Goal: Information Seeking & Learning: Understand process/instructions

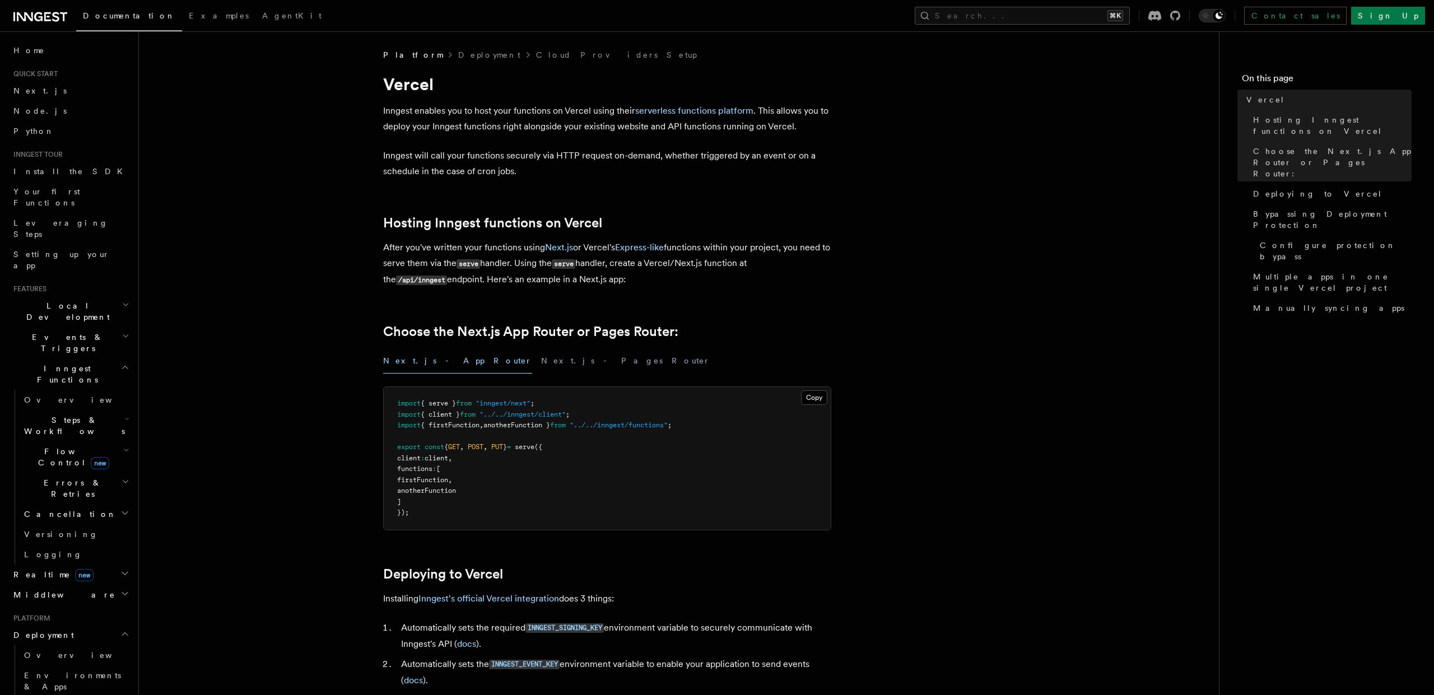
click at [397, 51] on span "Platform" at bounding box center [412, 54] width 59 height 11
click at [458, 56] on link "Deployment" at bounding box center [489, 54] width 62 height 11
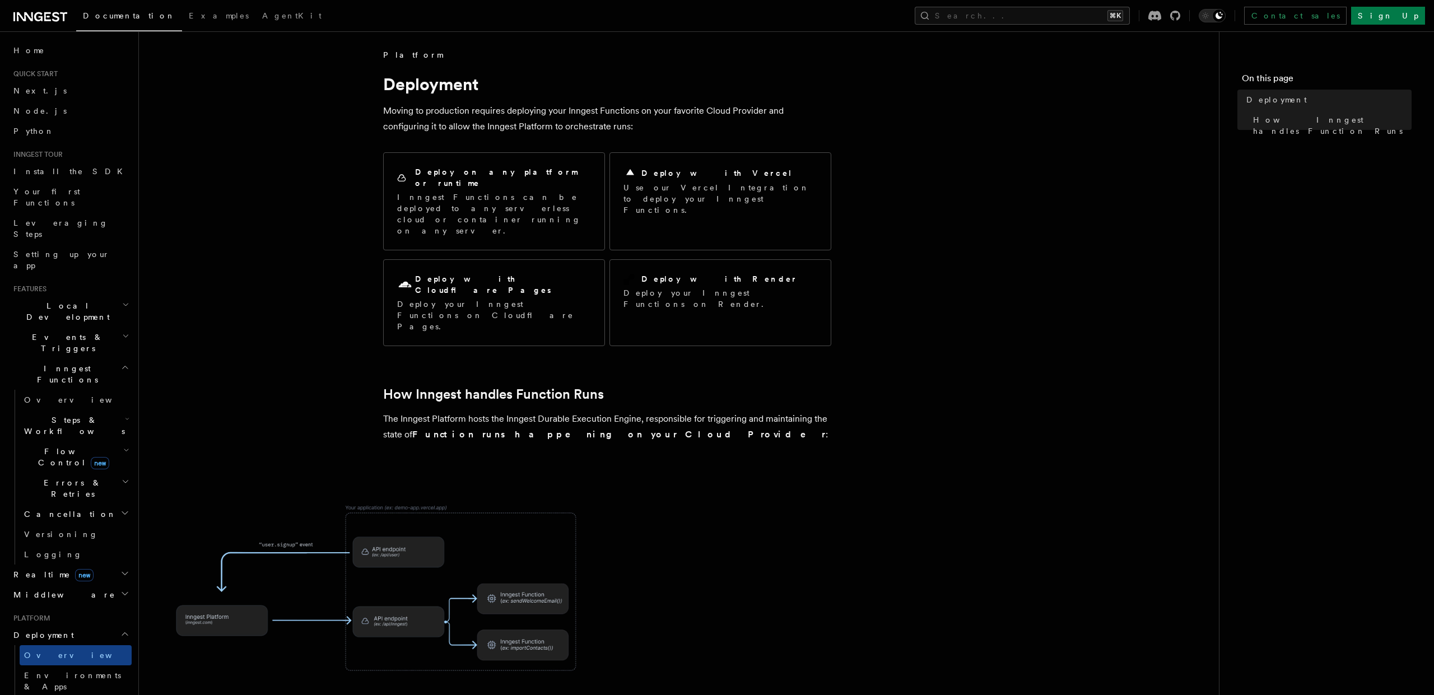
click at [395, 57] on span "Platform" at bounding box center [412, 54] width 59 height 11
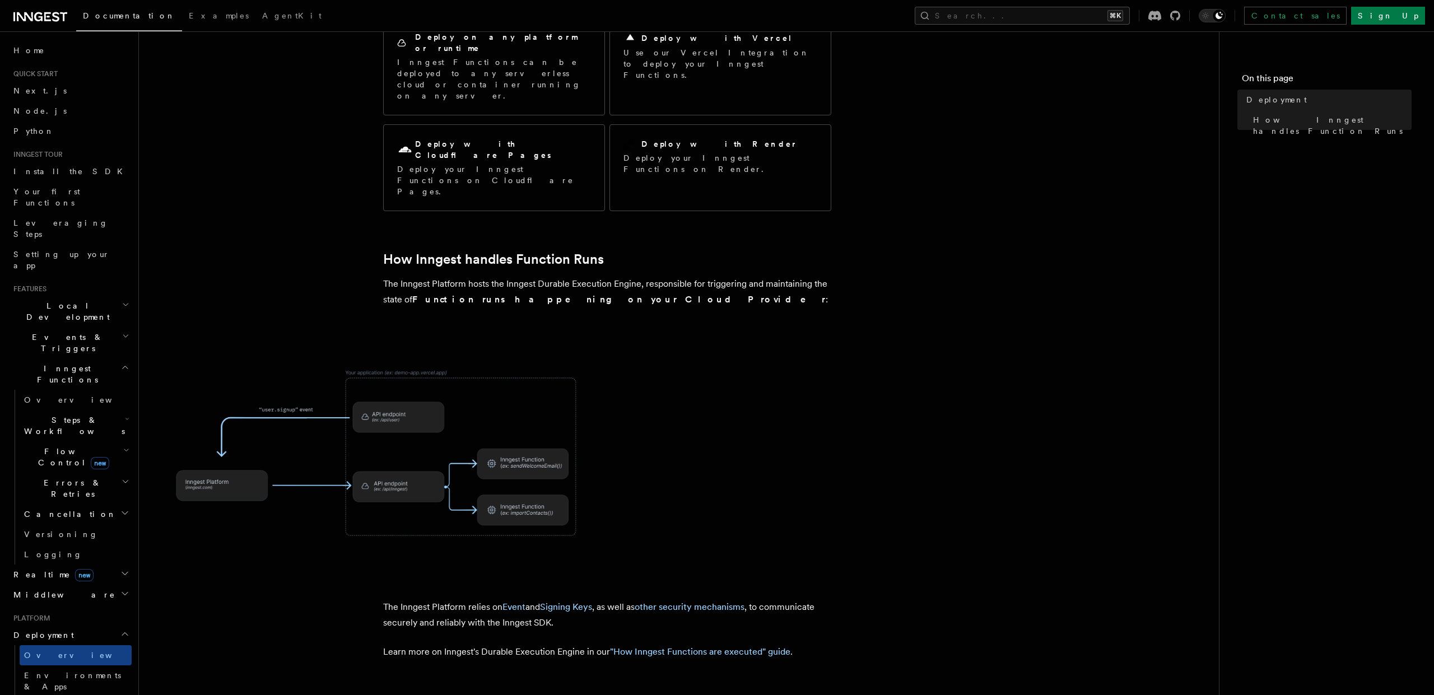
scroll to position [193, 0]
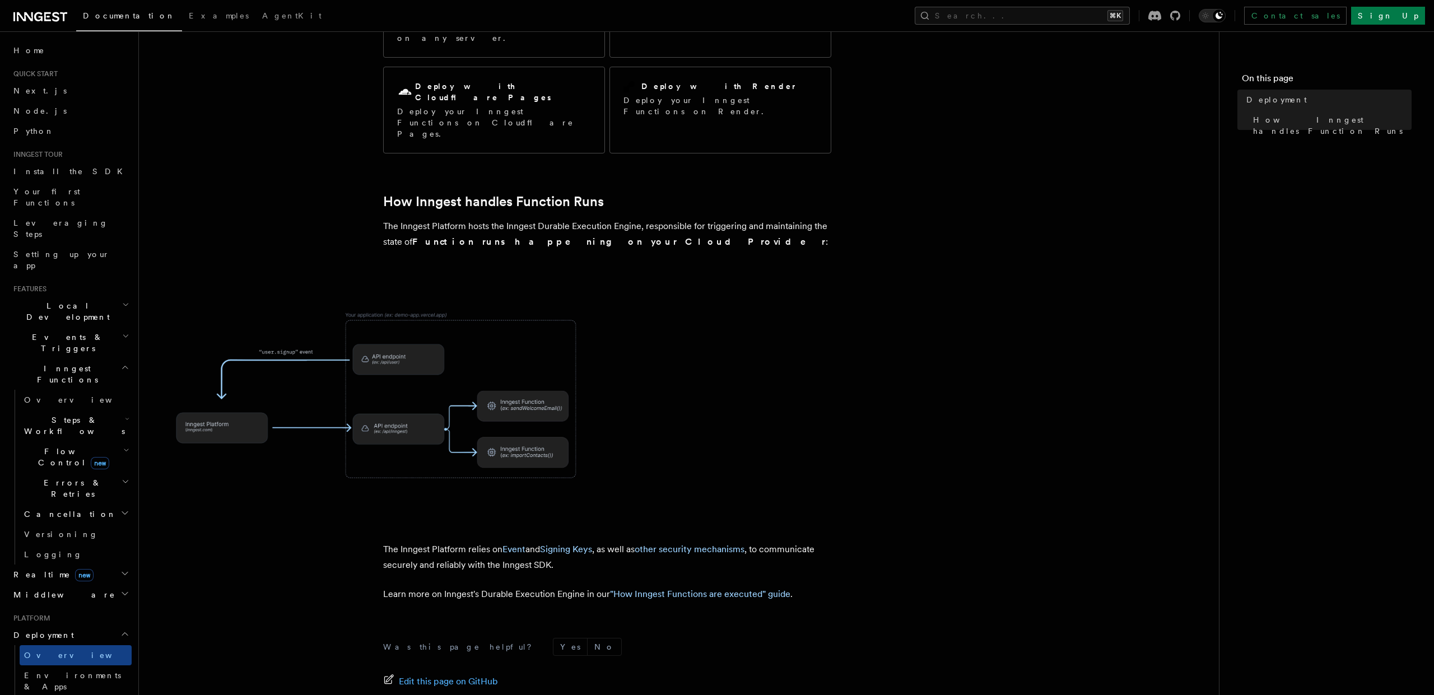
click at [270, 303] on img at bounding box center [381, 396] width 448 height 234
click at [33, 92] on span "Next.js" at bounding box center [39, 90] width 53 height 9
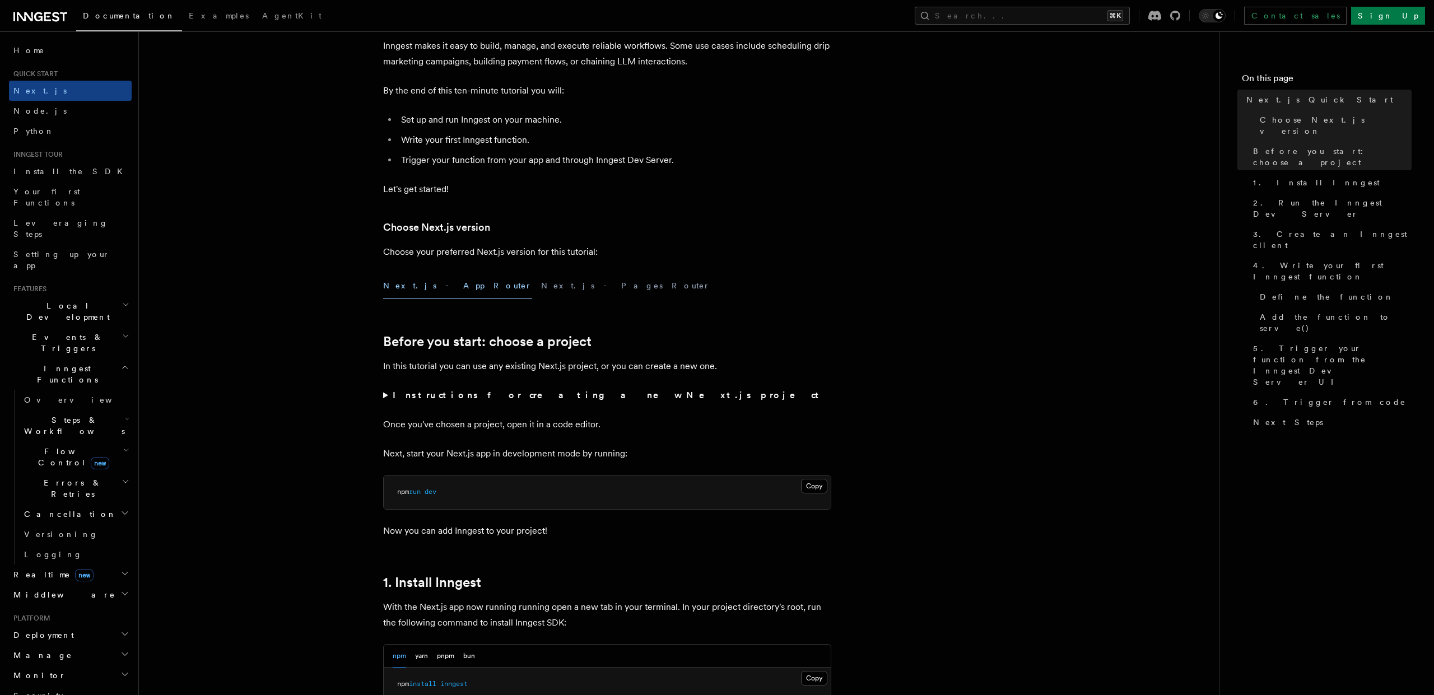
scroll to position [101, 0]
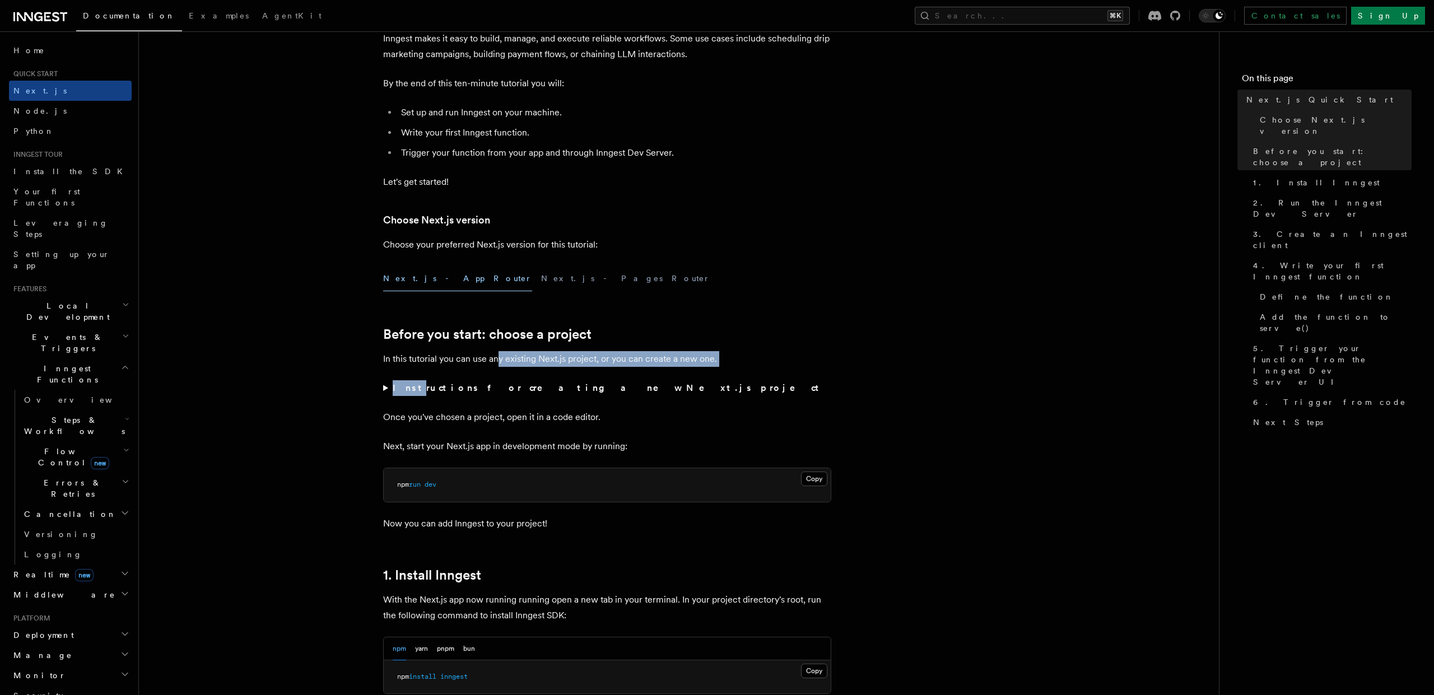
drag, startPoint x: 497, startPoint y: 362, endPoint x: 405, endPoint y: 387, distance: 95.7
click at [413, 389] on strong "Instructions for creating a new Next.js project" at bounding box center [608, 388] width 431 height 11
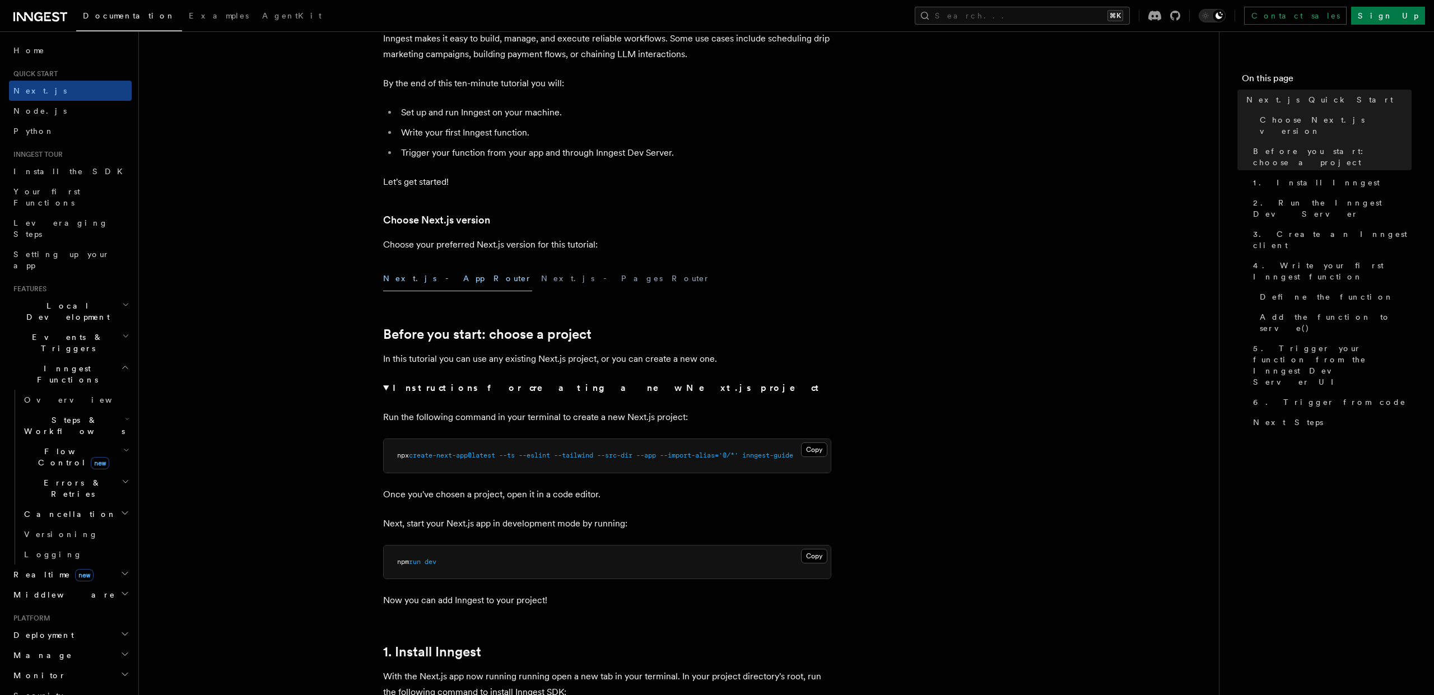
click at [429, 388] on strong "Instructions for creating a new Next.js project" at bounding box center [608, 388] width 431 height 11
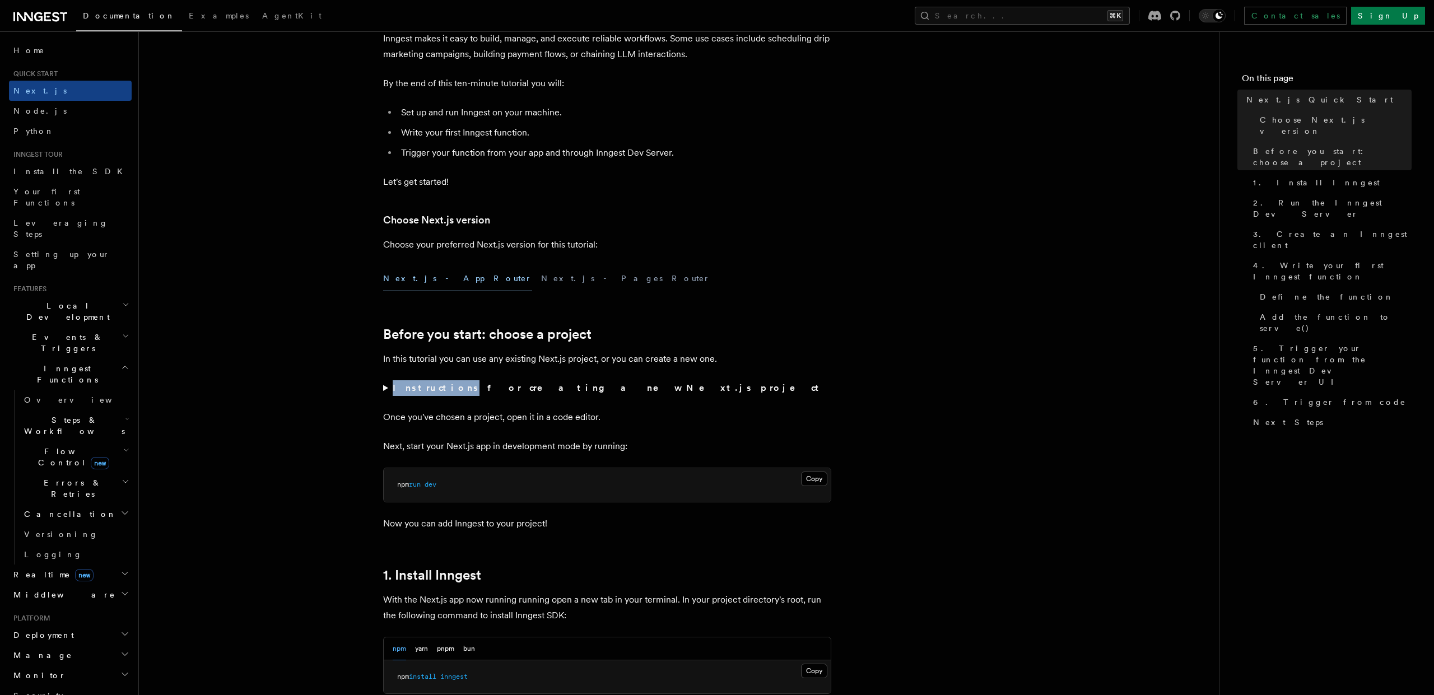
click at [429, 388] on strong "Instructions for creating a new Next.js project" at bounding box center [608, 388] width 431 height 11
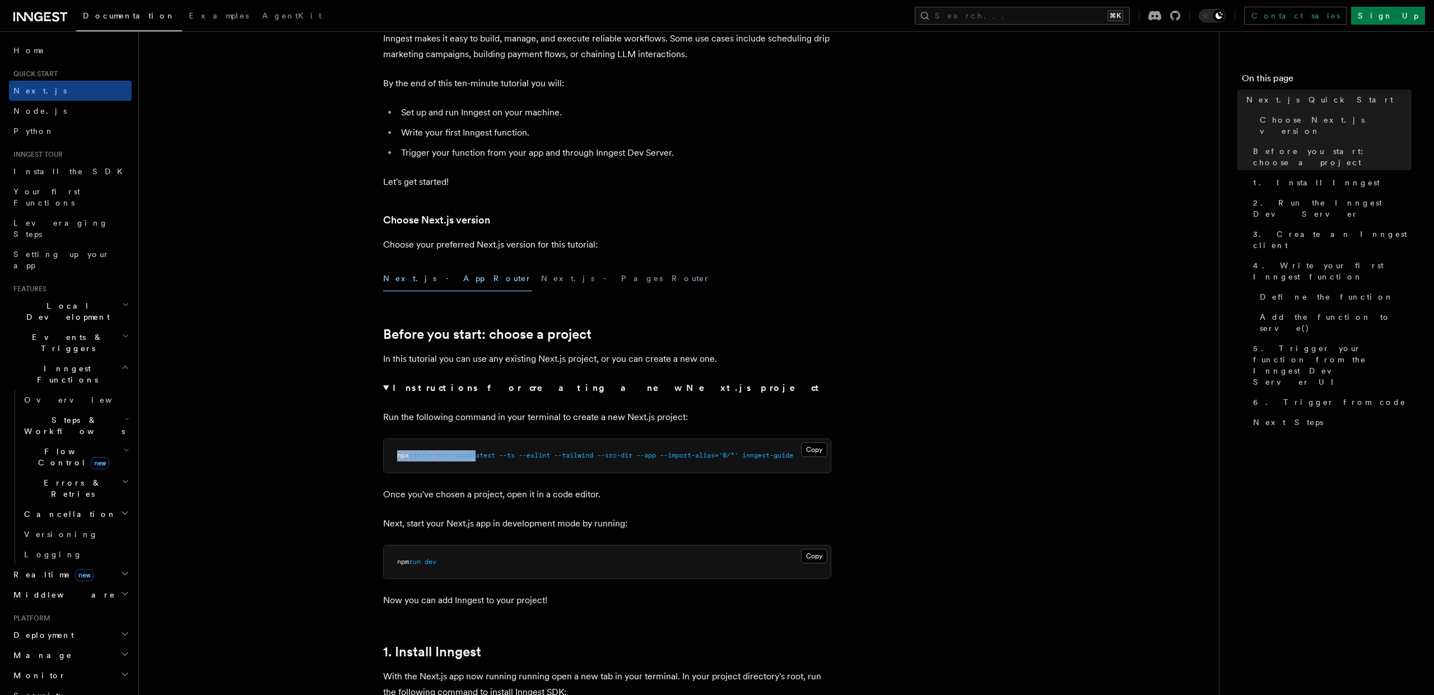
drag, startPoint x: 483, startPoint y: 457, endPoint x: 709, endPoint y: 438, distance: 226.6
click at [758, 445] on pre "npx create-next-app@latest --ts --eslint --tailwind --src-dir --app --import-al…" at bounding box center [607, 456] width 447 height 34
drag, startPoint x: 332, startPoint y: 420, endPoint x: 341, endPoint y: 428, distance: 11.5
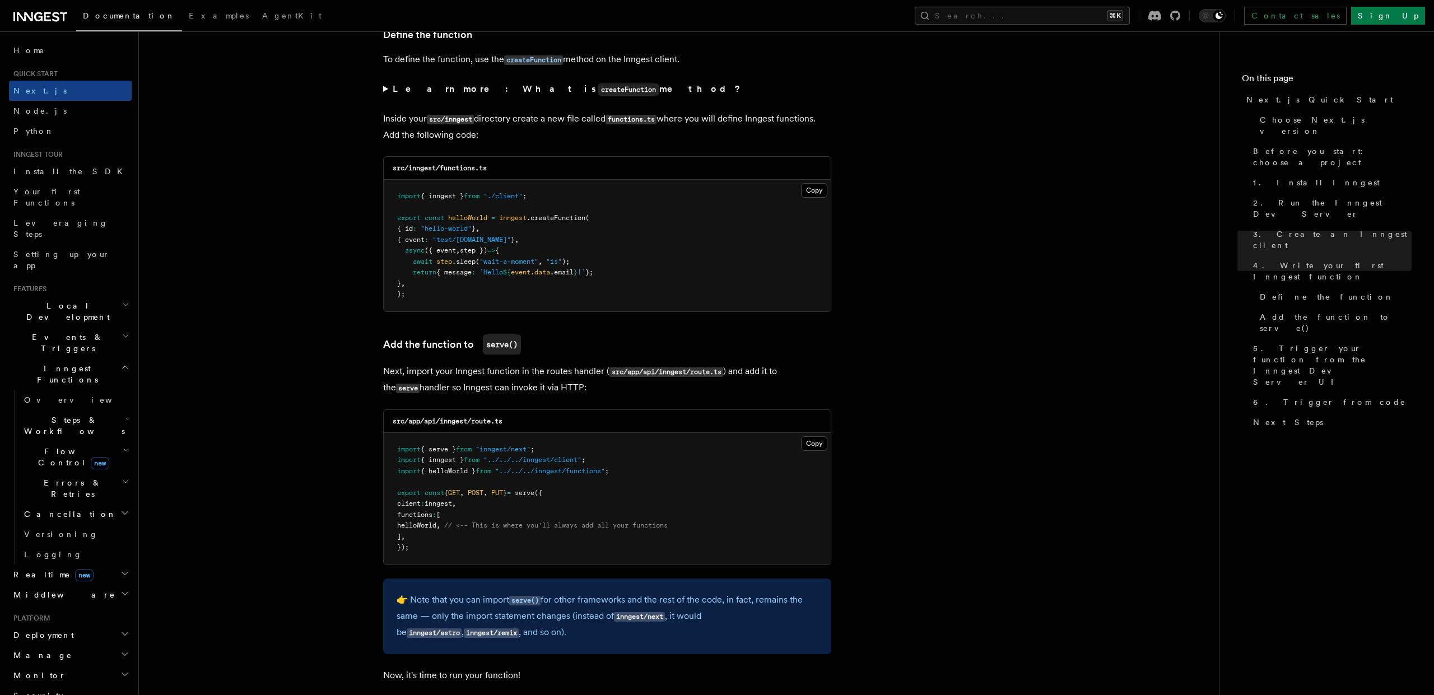
scroll to position [2006, 0]
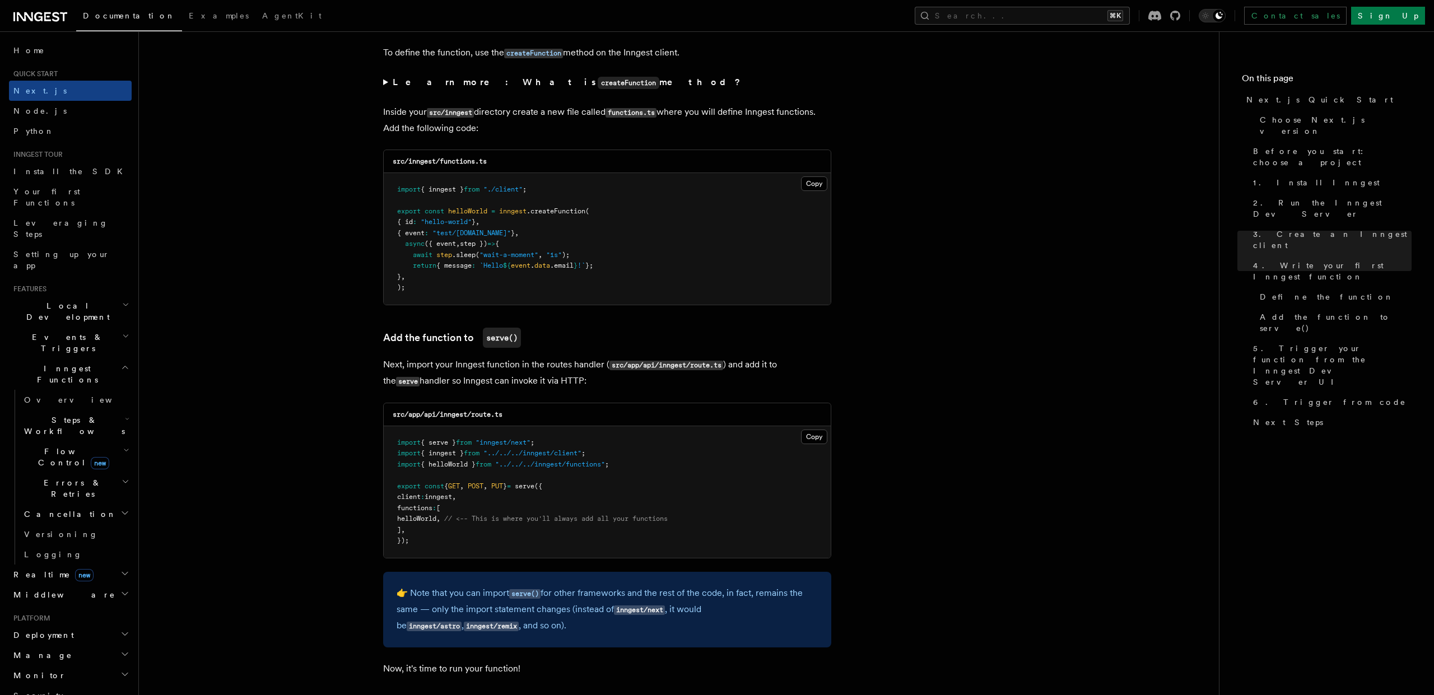
click at [468, 87] on strong "Learn more: What is createFunction method?" at bounding box center [568, 82] width 350 height 11
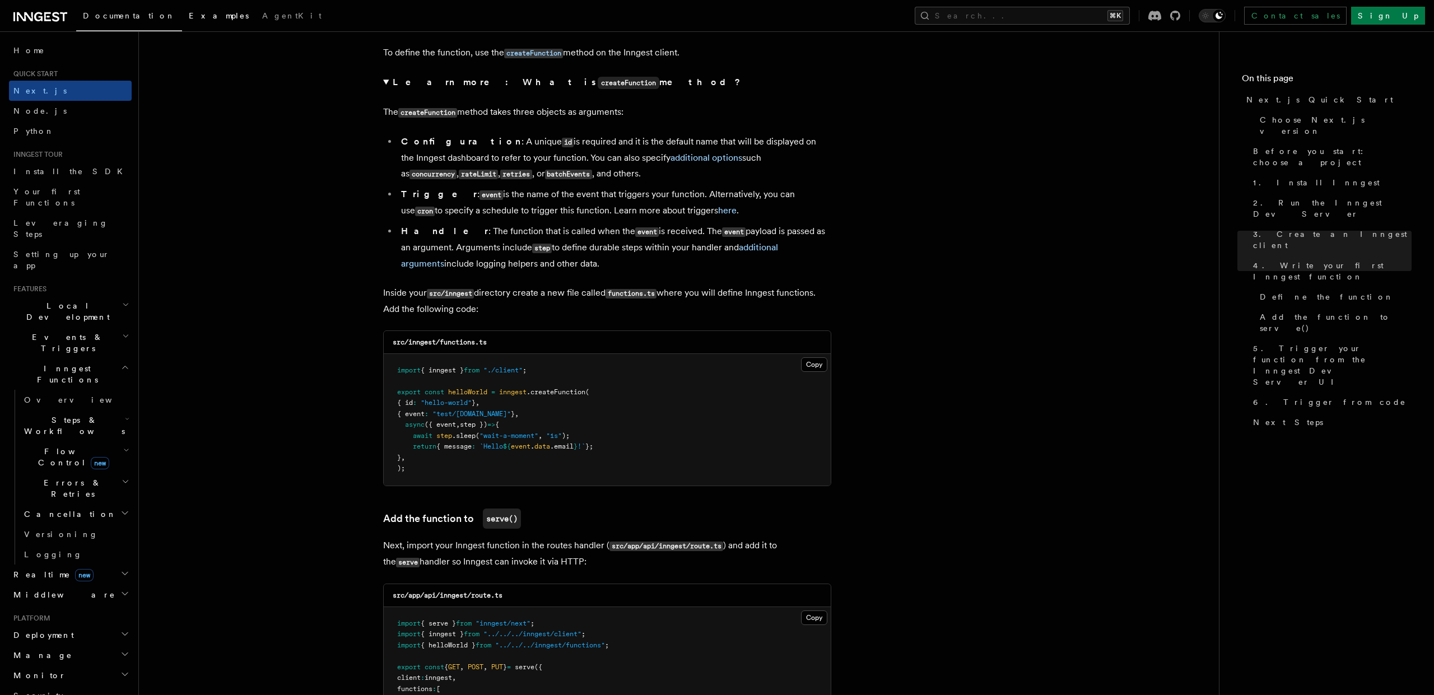
click at [189, 15] on span "Examples" at bounding box center [219, 15] width 60 height 9
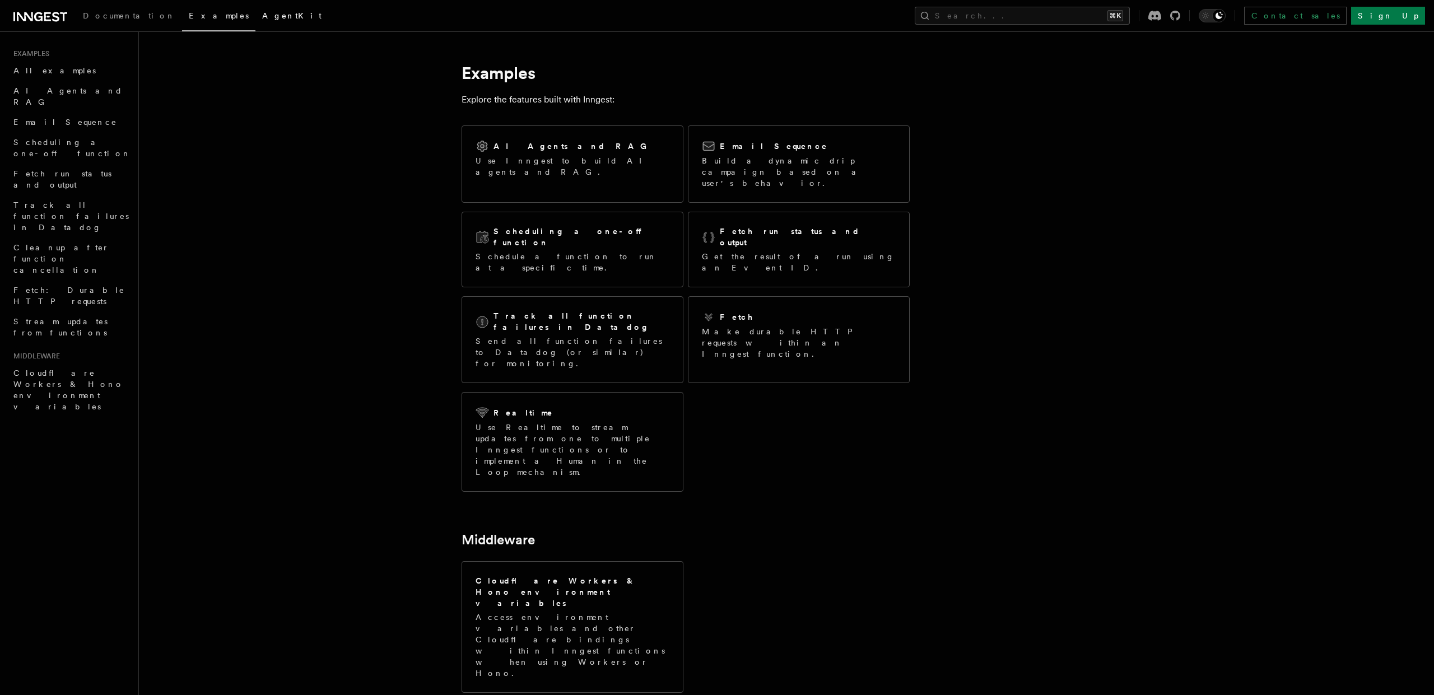
click at [262, 12] on span "AgentKit" at bounding box center [291, 15] width 59 height 9
